Goal: Entertainment & Leisure: Consume media (video, audio)

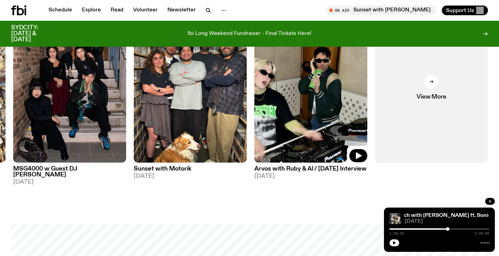
scroll to position [373, 0]
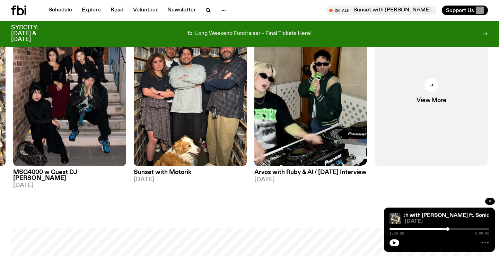
click at [281, 105] on img at bounding box center [310, 91] width 113 height 151
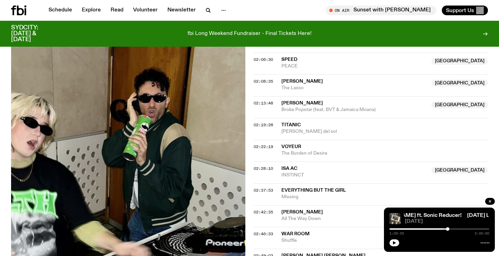
scroll to position [799, 0]
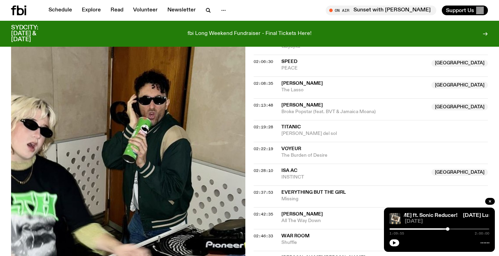
click at [19, 8] on icon at bounding box center [20, 11] width 7 height 10
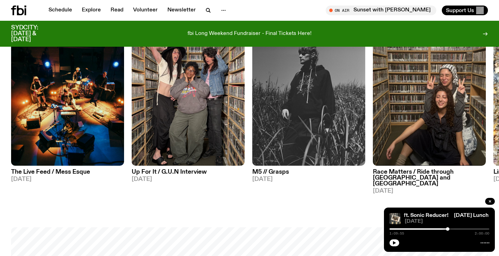
scroll to position [391, 0]
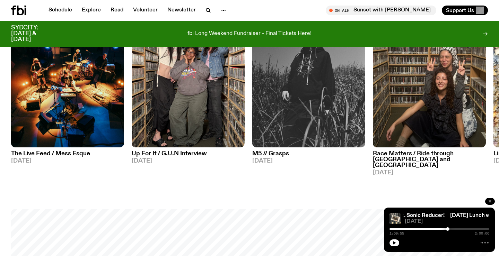
click at [490, 201] on icon "button" at bounding box center [489, 201] width 2 height 2
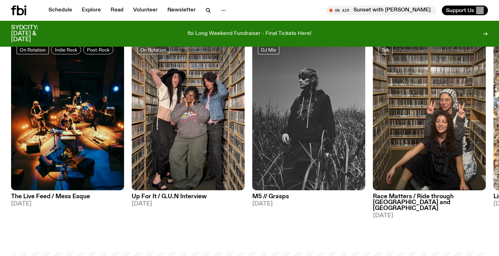
scroll to position [0, 0]
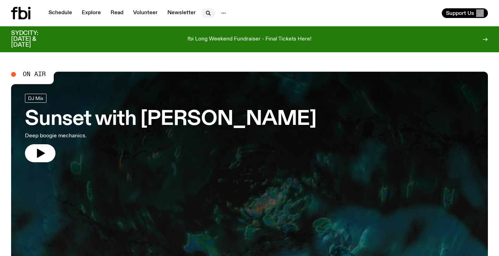
click at [206, 12] on icon "button" at bounding box center [208, 13] width 8 height 8
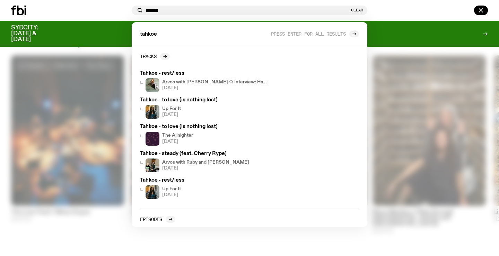
type input "******"
click at [398, 8] on div at bounding box center [429, 11] width 118 height 10
